Goal: Navigation & Orientation: Find specific page/section

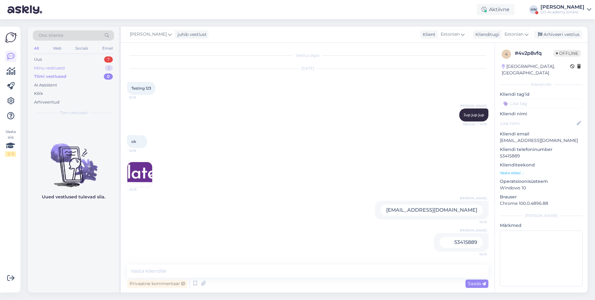
click at [73, 70] on div "Minu vestlused 1" at bounding box center [73, 68] width 81 height 9
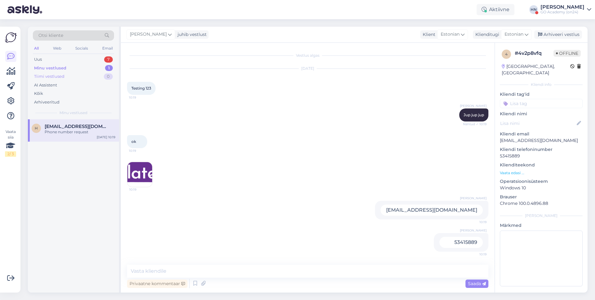
click at [68, 77] on div "Tiimi vestlused 0" at bounding box center [73, 76] width 81 height 9
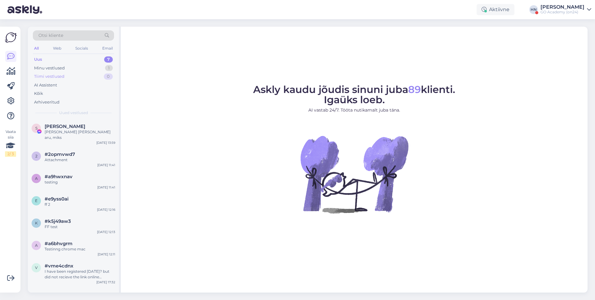
click at [69, 75] on div "Tiimi vestlused 0" at bounding box center [73, 76] width 81 height 9
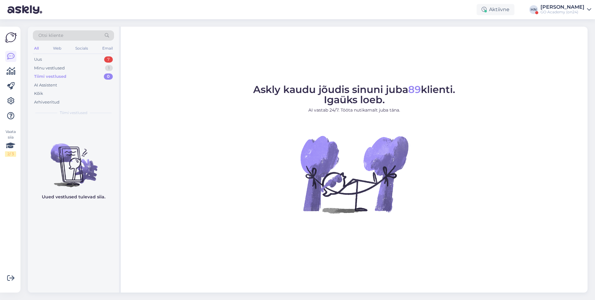
click at [70, 72] on div "Tiimi vestlused 0" at bounding box center [73, 76] width 81 height 9
click at [70, 71] on div "Minu vestlused 1" at bounding box center [73, 68] width 81 height 9
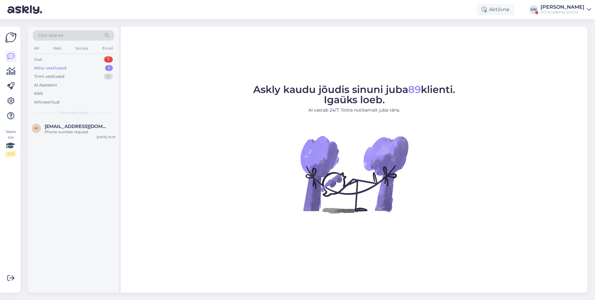
click at [70, 71] on div "Minu vestlused 1" at bounding box center [73, 68] width 81 height 9
